Goal: Information Seeking & Learning: Understand process/instructions

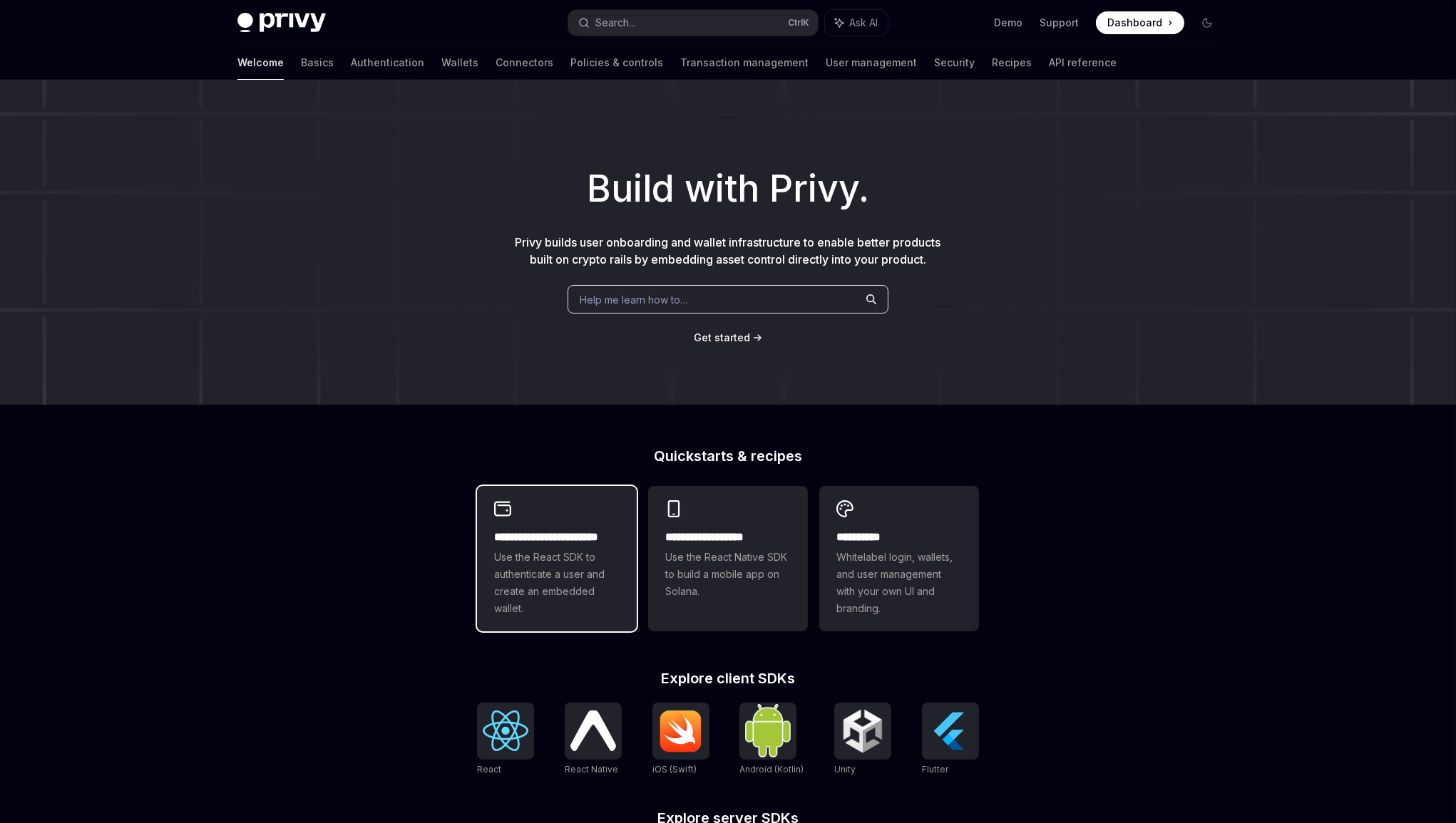
click at [533, 568] on span "Use the React SDK to authenticate a user and create an embedded wallet." at bounding box center [557, 582] width 126 height 68
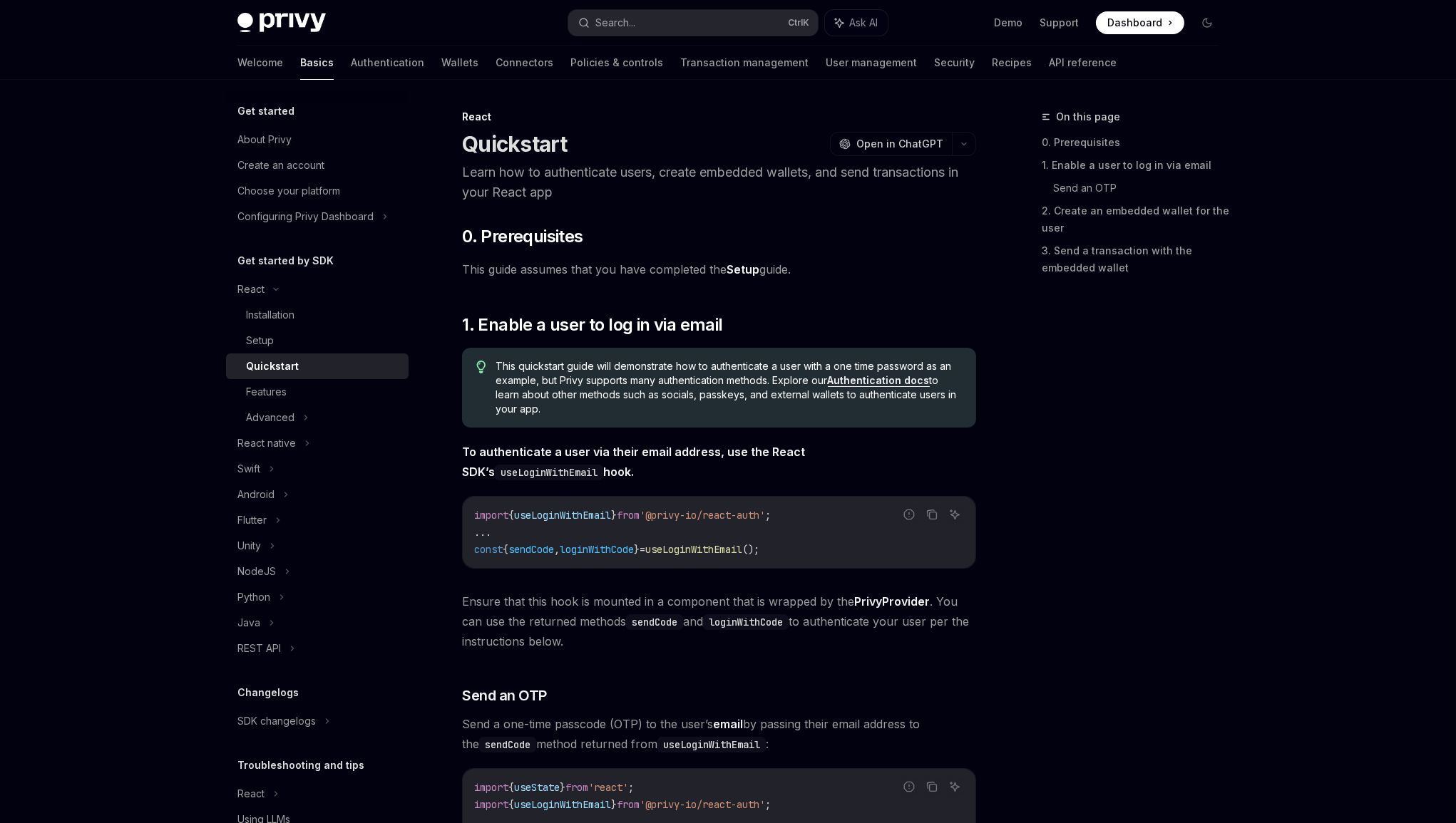
type textarea "*"
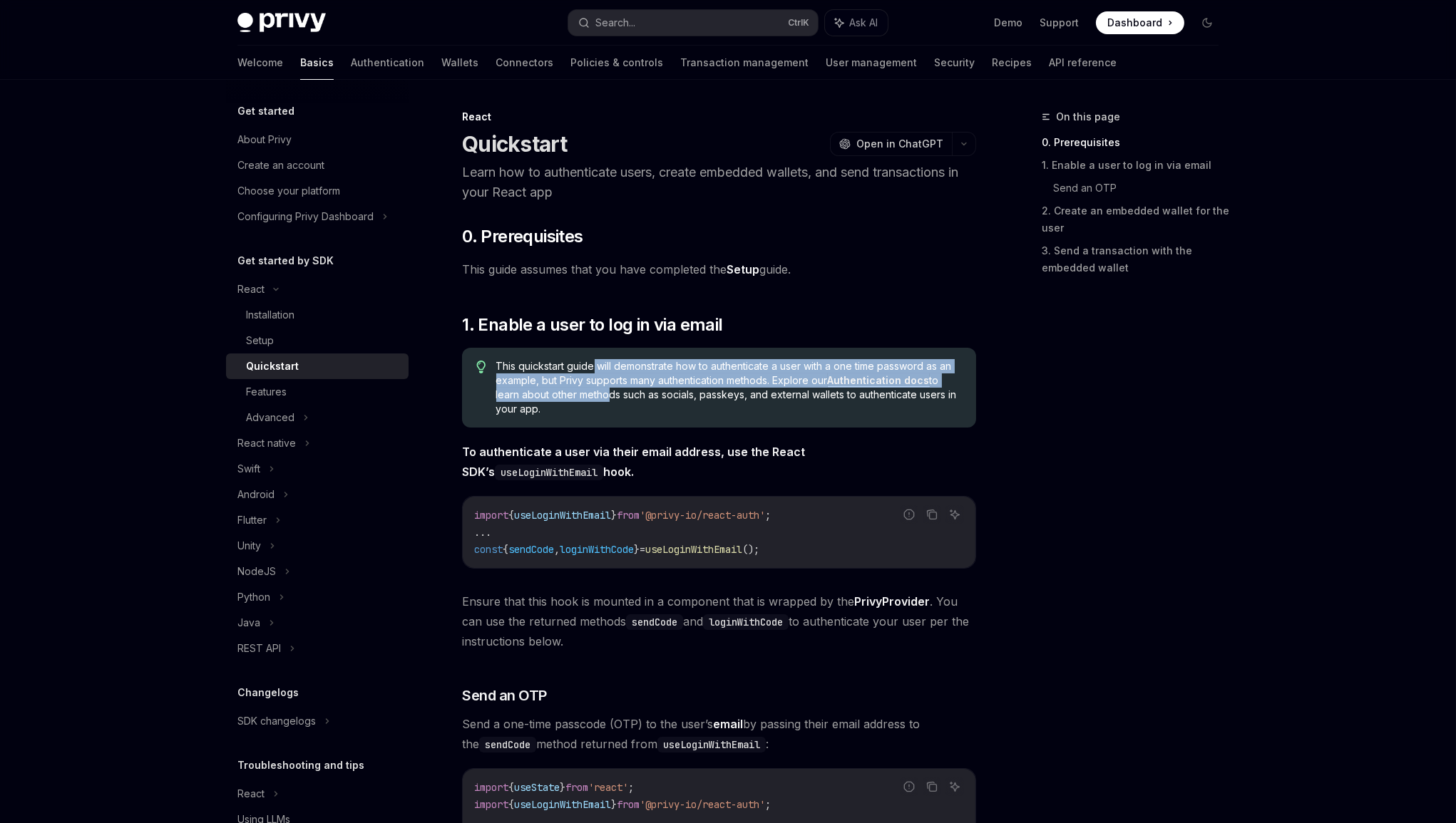
drag, startPoint x: 593, startPoint y: 367, endPoint x: 602, endPoint y: 392, distance: 26.6
click at [602, 391] on span "This quickstart guide will demonstrate how to authenticate a user with a one ti…" at bounding box center [729, 388] width 466 height 57
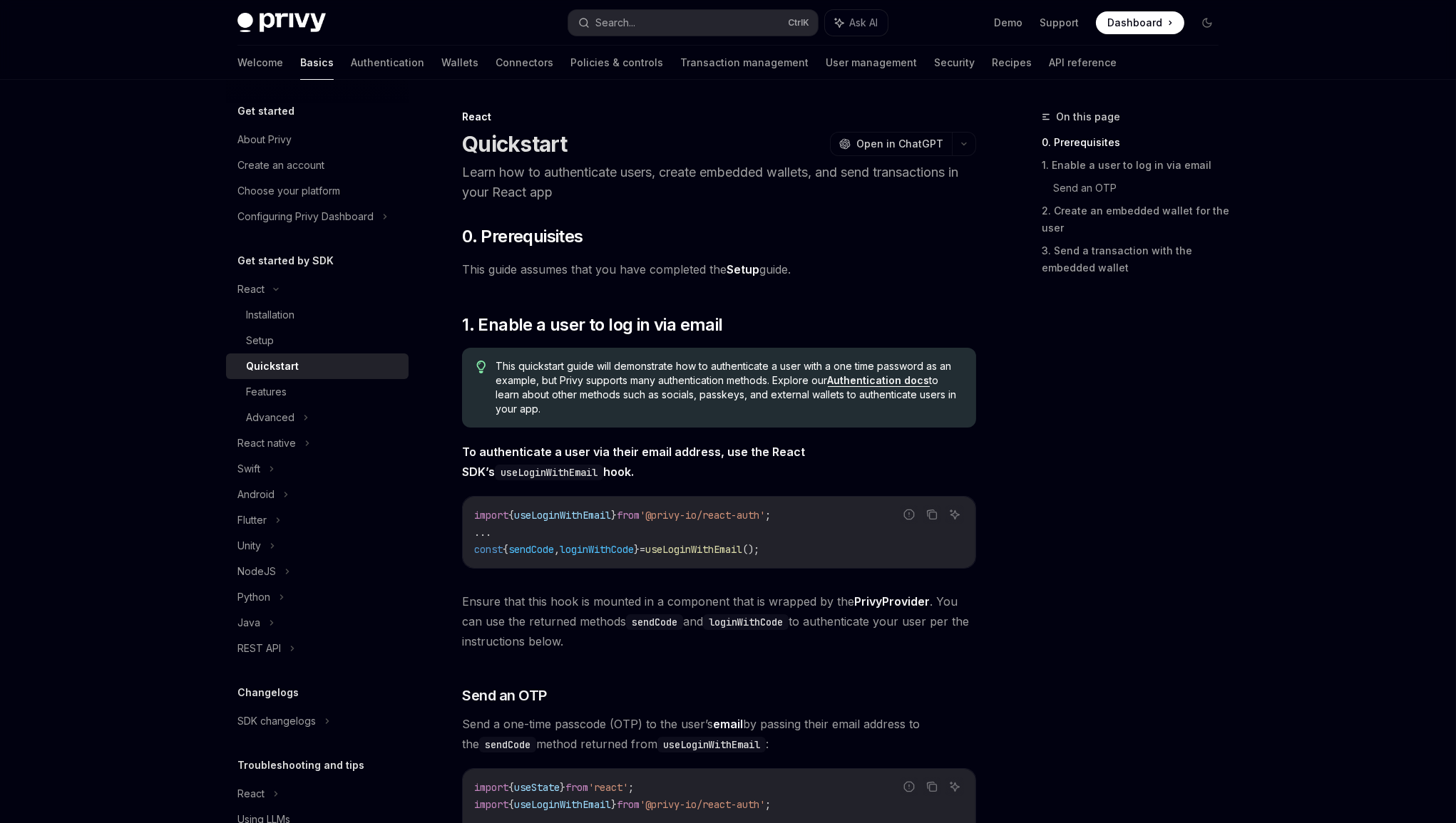
click at [617, 397] on span "This quickstart guide will demonstrate how to authenticate a user with a one ti…" at bounding box center [729, 388] width 466 height 57
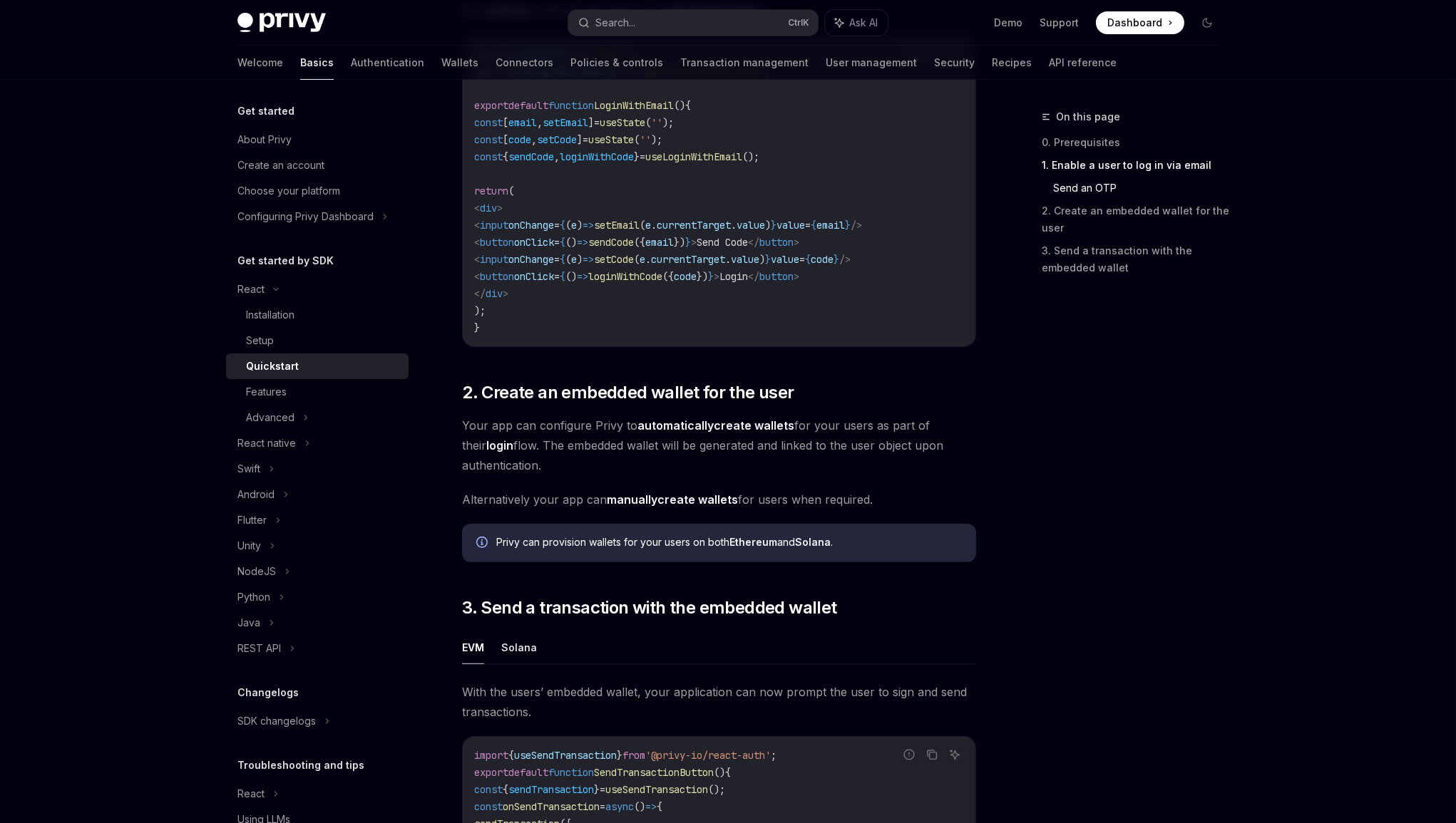
scroll to position [770, 0]
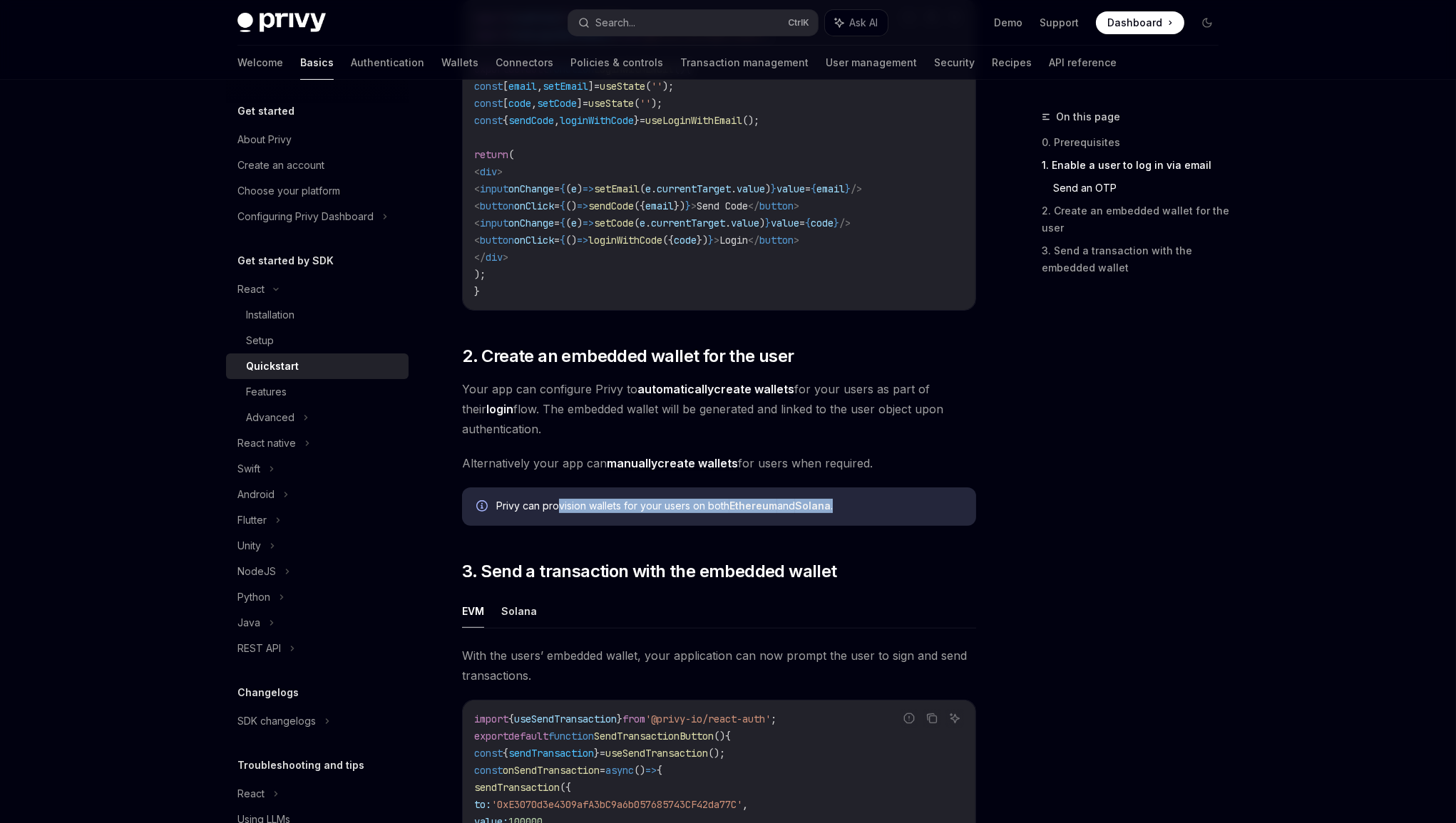
drag, startPoint x: 559, startPoint y: 508, endPoint x: 883, endPoint y: 523, distance: 324.3
click at [883, 522] on div "Privy can provision wallets for your users on both Ethereum and Solana ." at bounding box center [718, 506] width 514 height 39
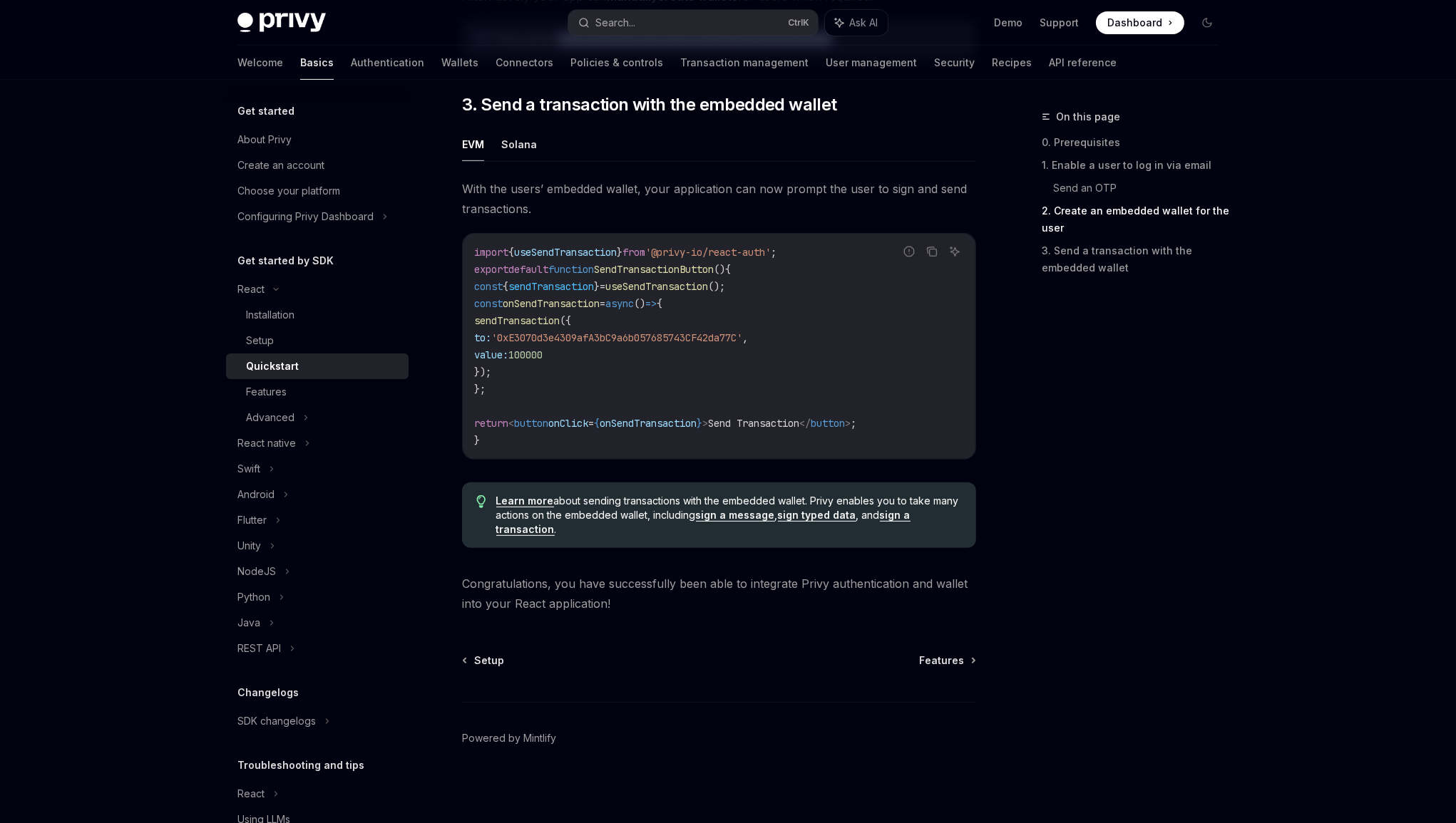
scroll to position [1242, 0]
